Goal: Task Accomplishment & Management: Manage account settings

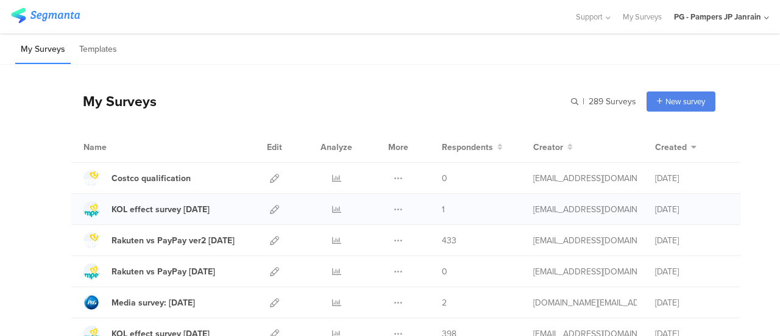
click at [262, 207] on div at bounding box center [275, 209] width 26 height 30
click at [270, 207] on icon at bounding box center [274, 209] width 9 height 9
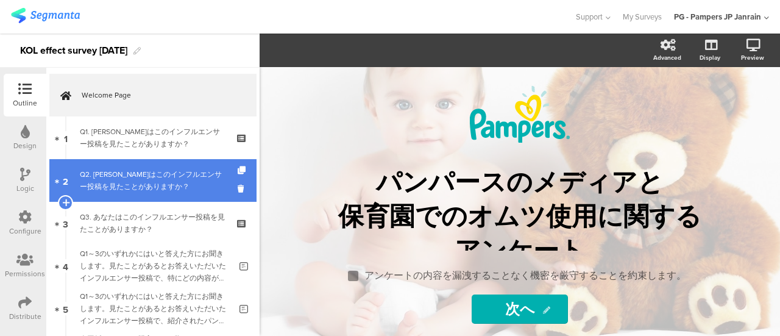
scroll to position [61, 0]
